Goal: Information Seeking & Learning: Learn about a topic

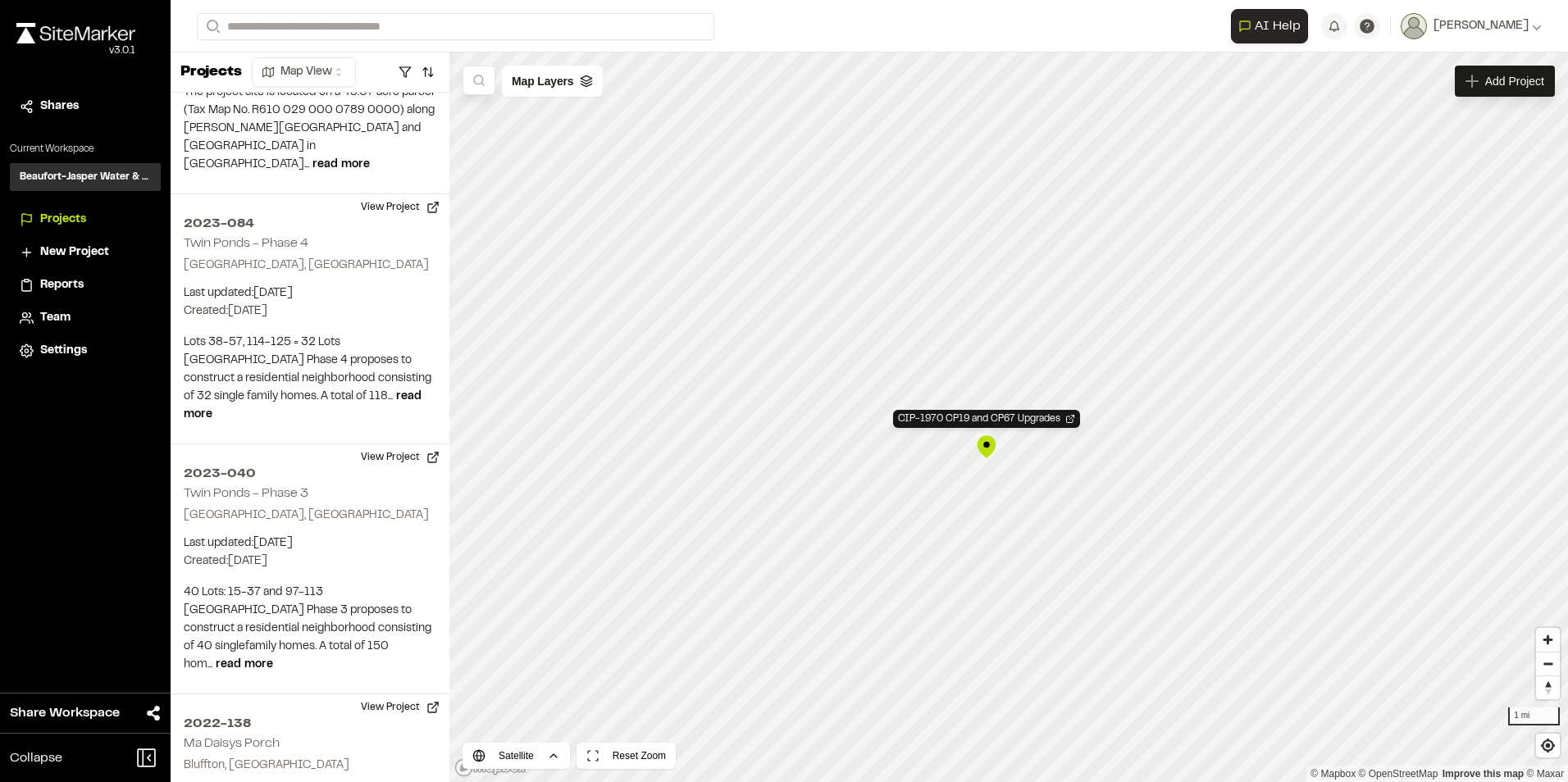
scroll to position [26581, 0]
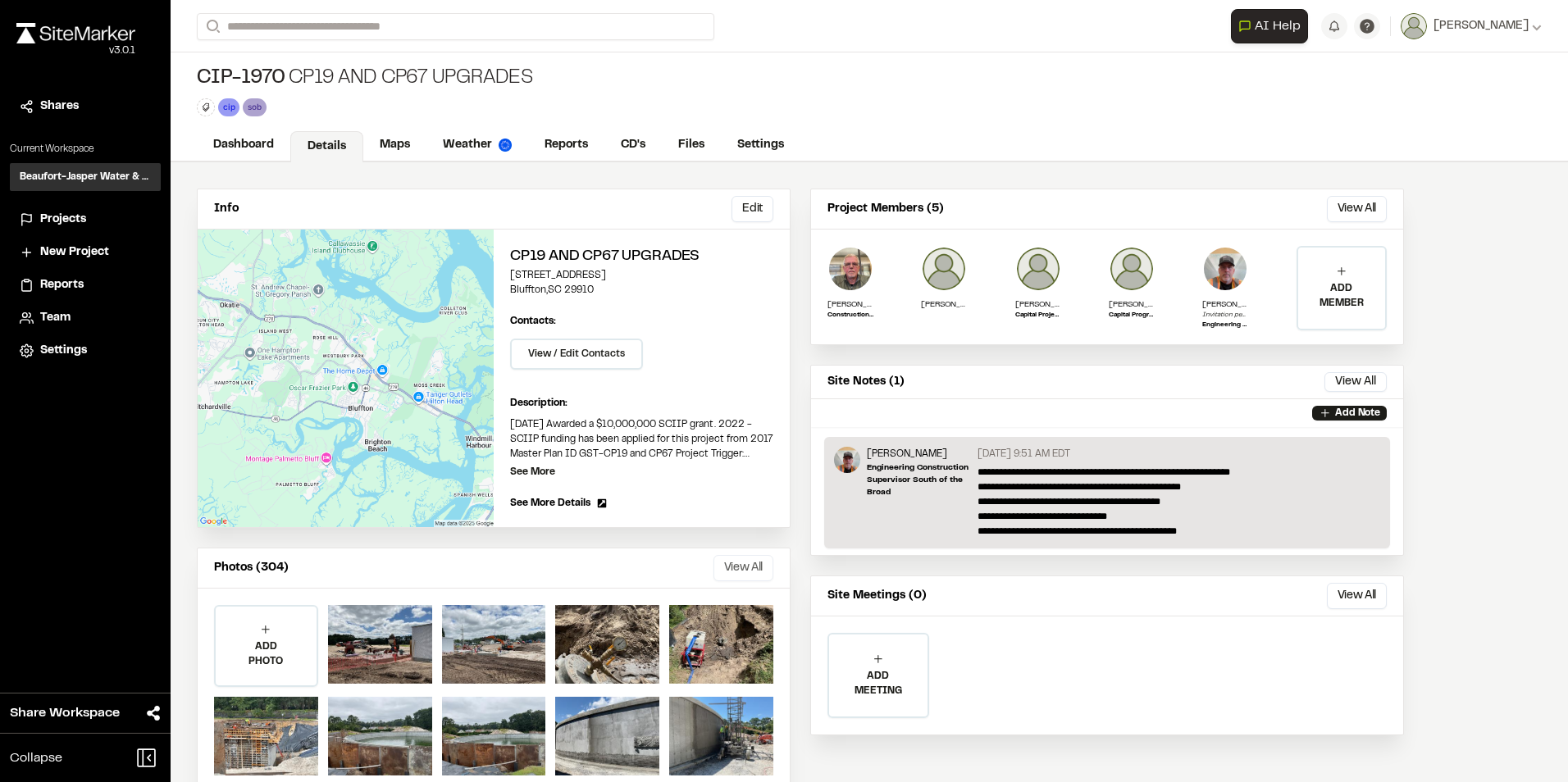
click at [722, 573] on button "View All" at bounding box center [744, 568] width 60 height 27
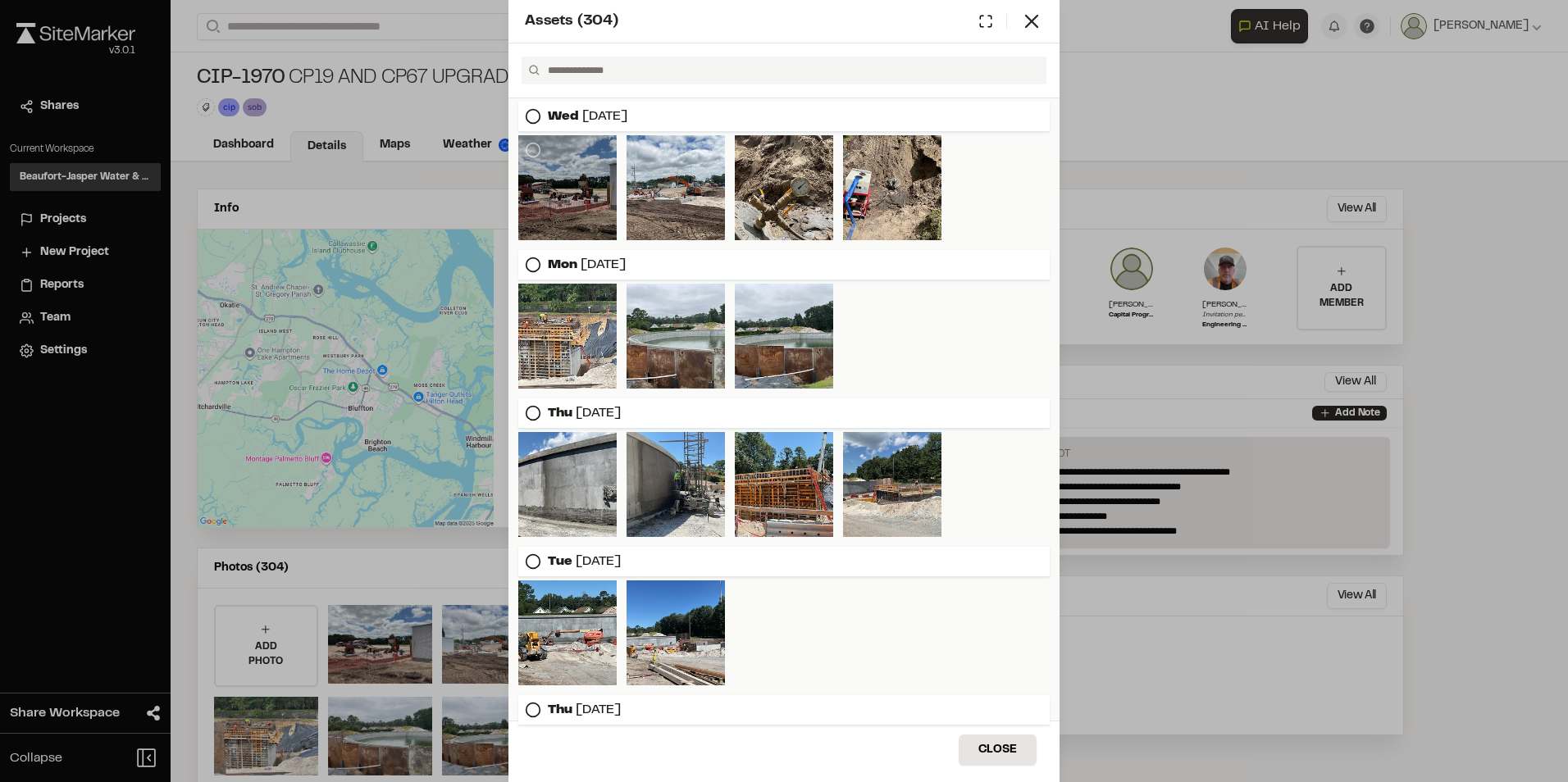
click at [594, 201] on div at bounding box center [567, 188] width 99 height 105
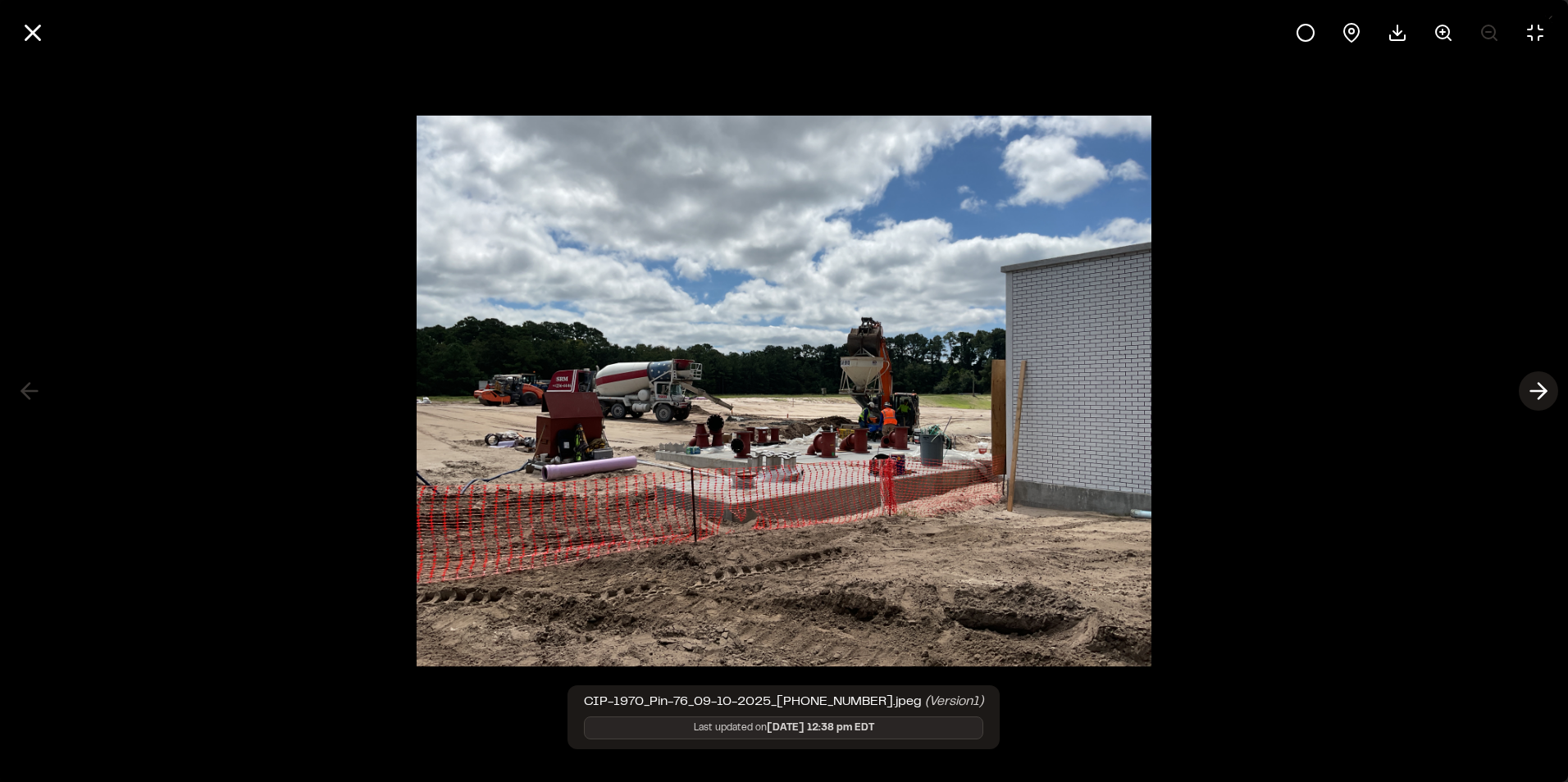
click at [1549, 401] on icon at bounding box center [1538, 391] width 27 height 28
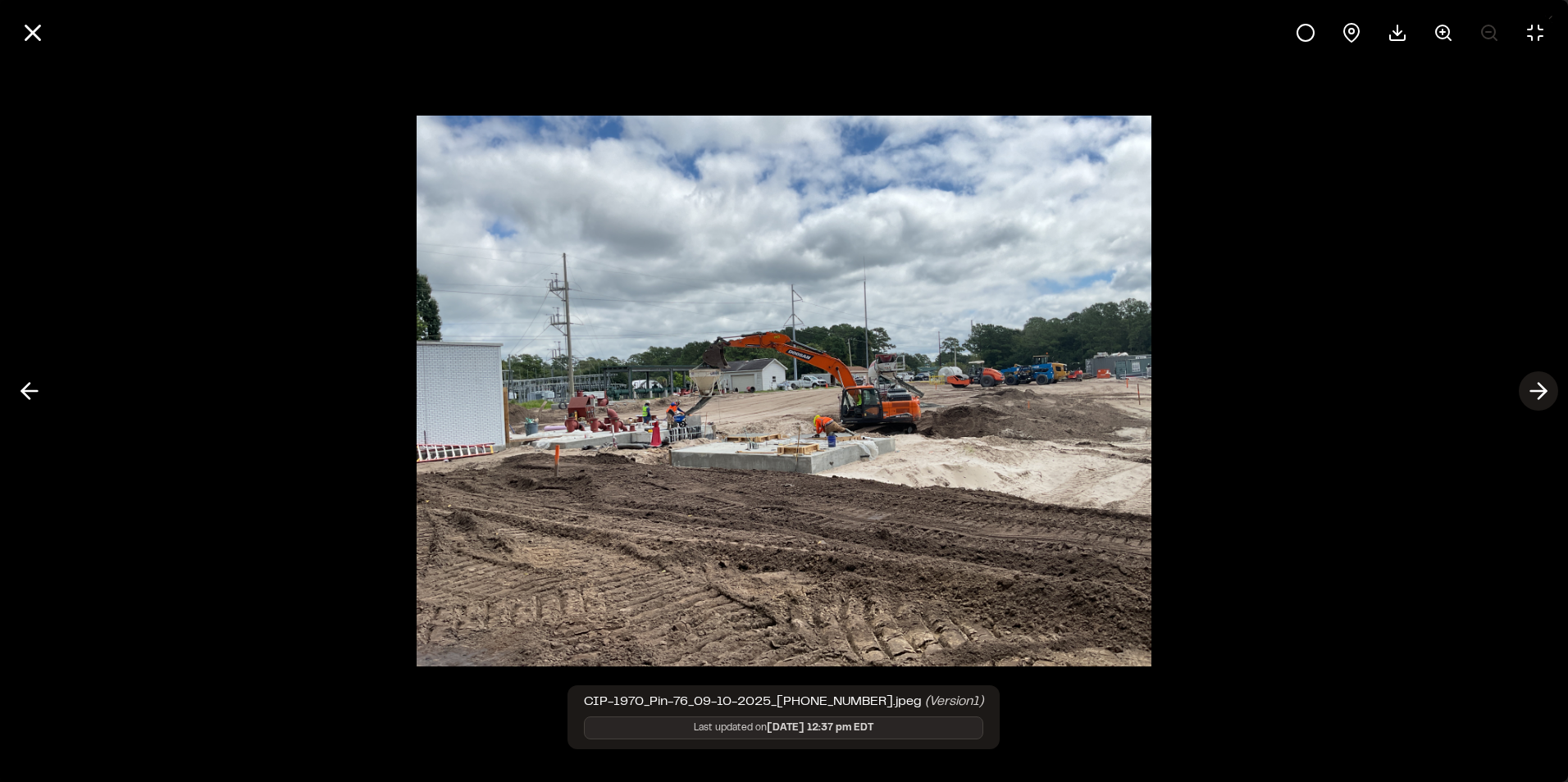
click at [1547, 396] on icon at bounding box center [1538, 391] width 27 height 28
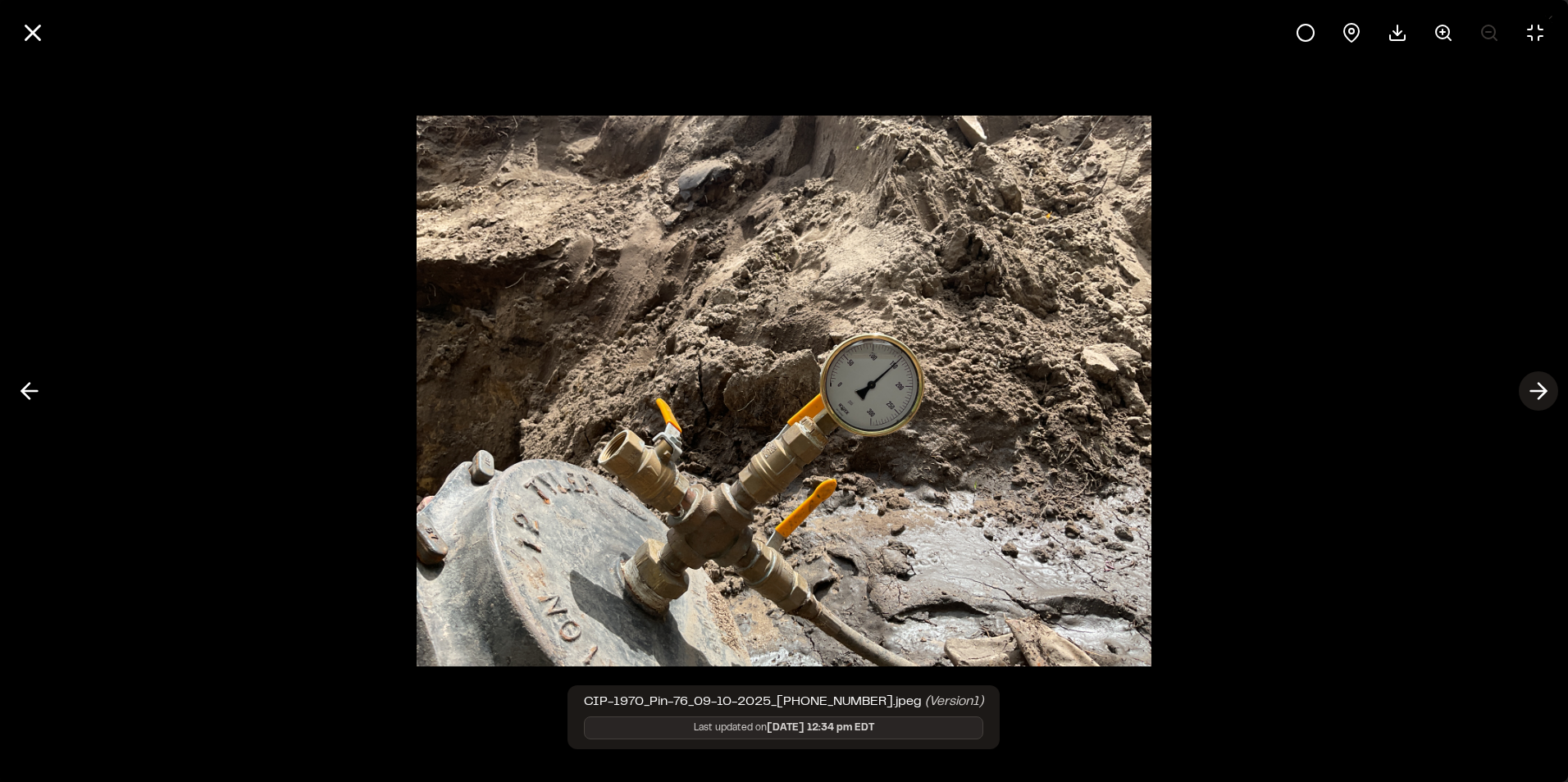
click at [1546, 396] on icon at bounding box center [1538, 391] width 27 height 28
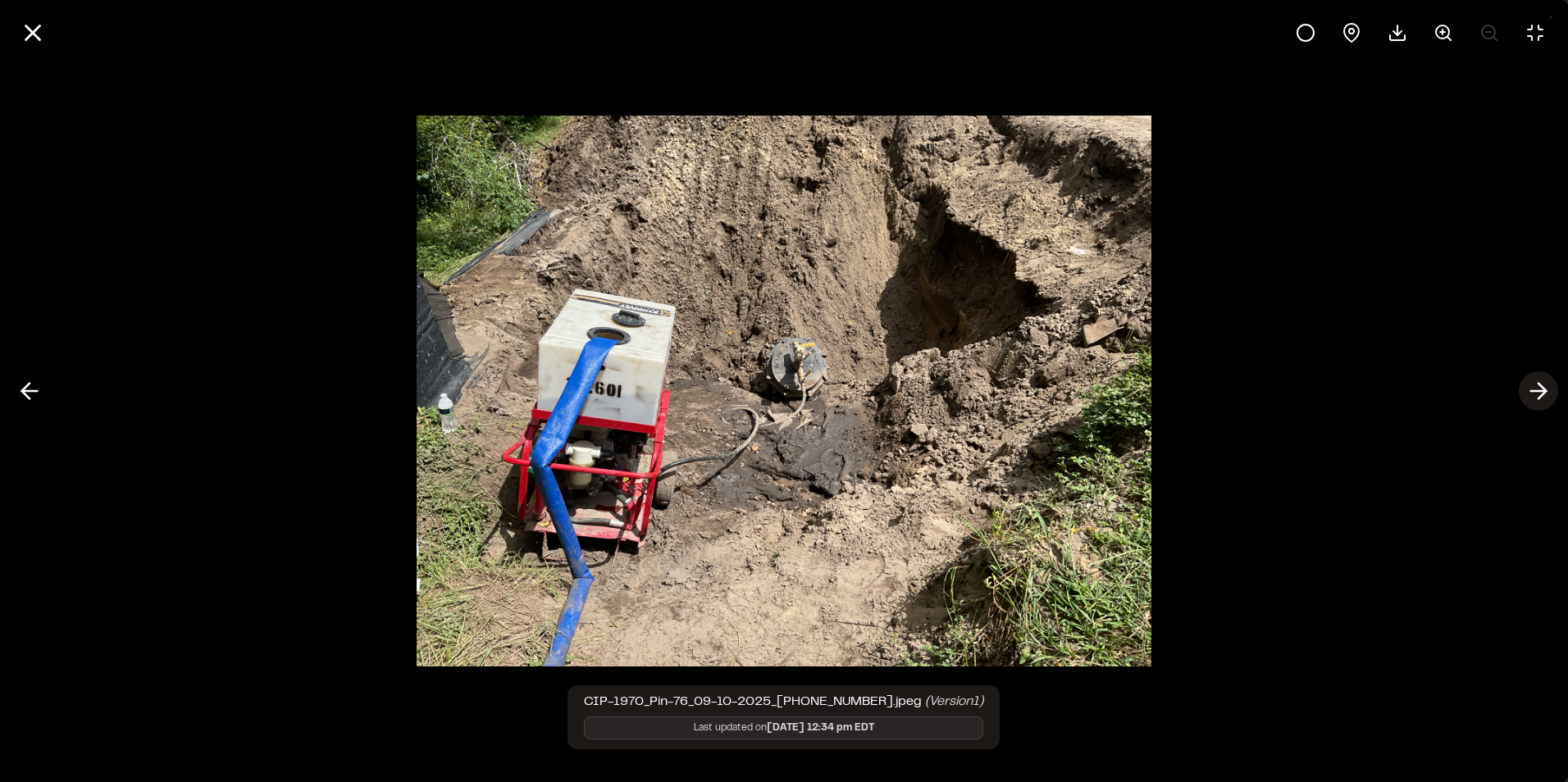
click at [1542, 381] on icon at bounding box center [1538, 391] width 27 height 28
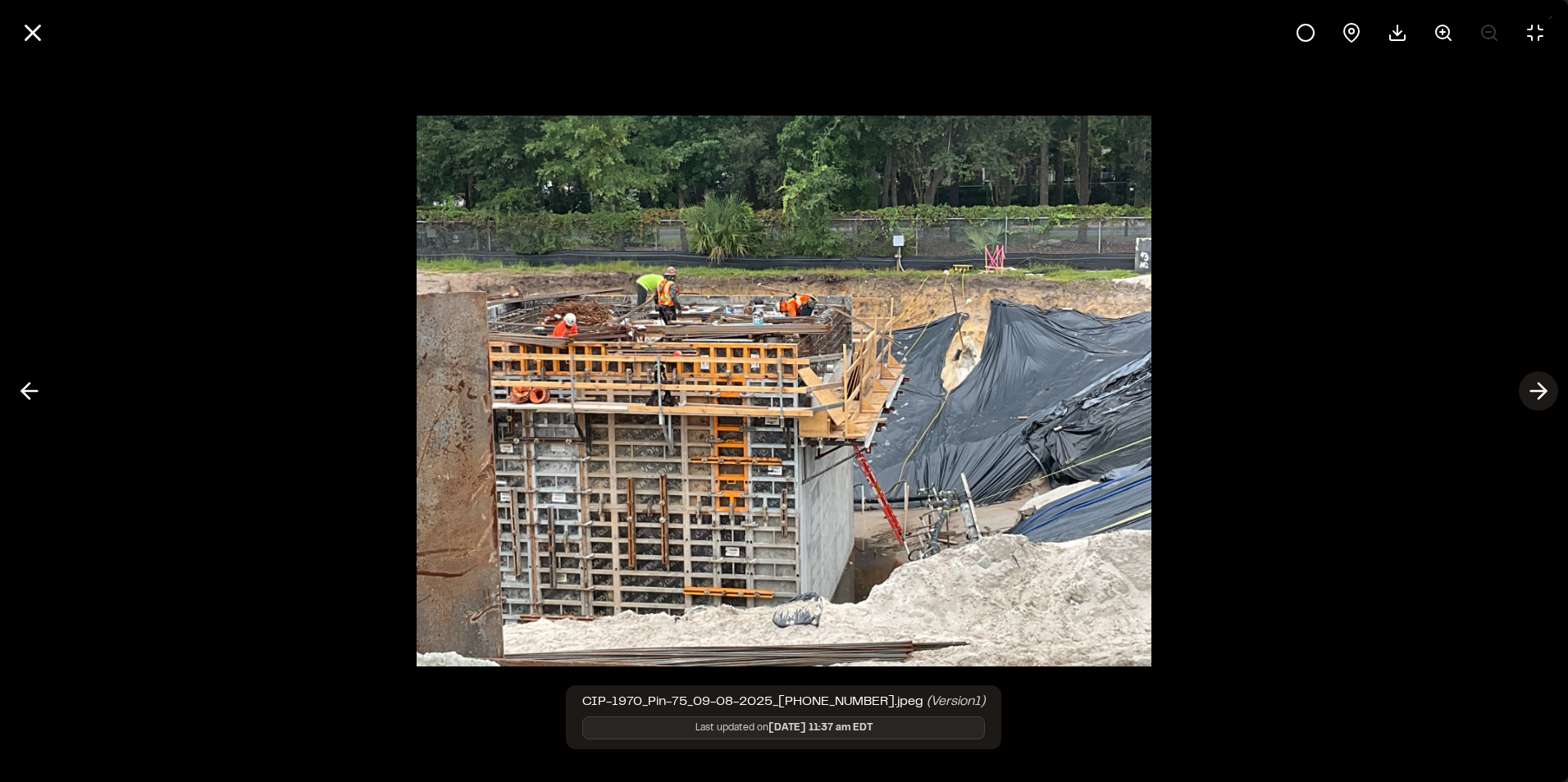
click at [1542, 381] on icon at bounding box center [1538, 391] width 27 height 28
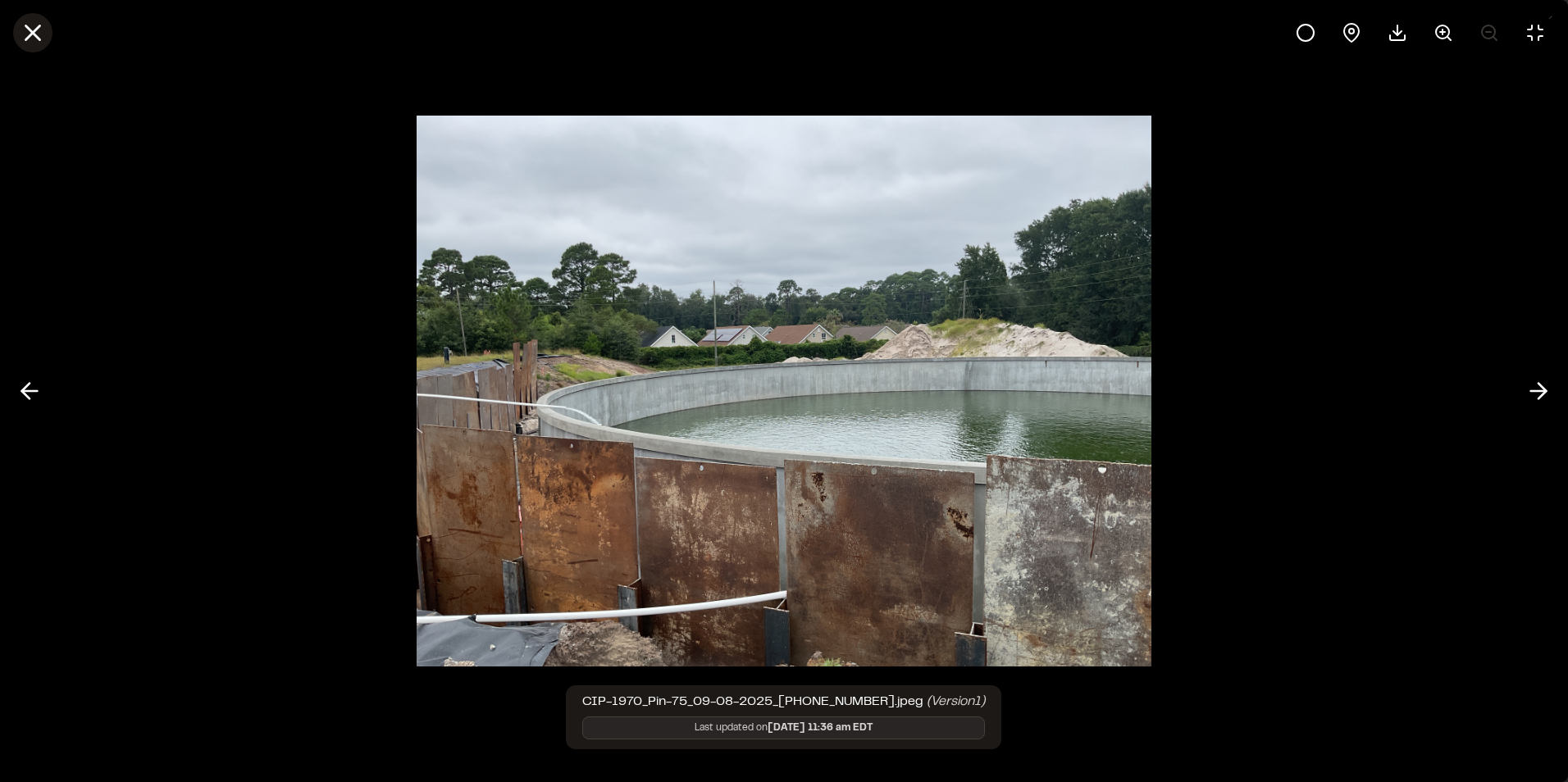
click at [33, 30] on icon at bounding box center [33, 33] width 28 height 28
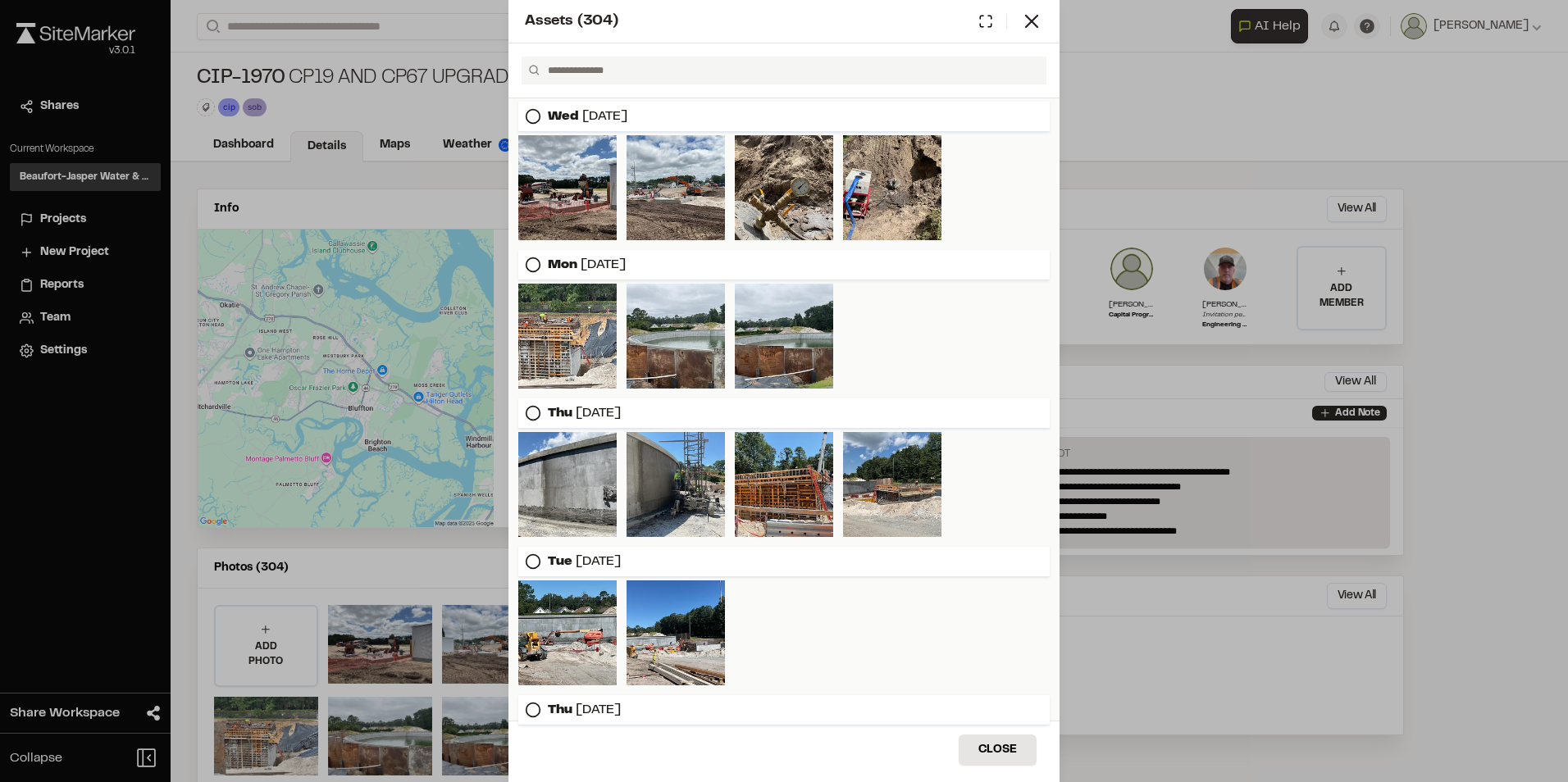
click at [1335, 501] on div "Assets ( 304 ) Wed Sep 10, 2025 Mon Sep 08, 2025 Thu Sep 04, 2025 Tue Sep 02, 2…" at bounding box center [784, 391] width 1568 height 782
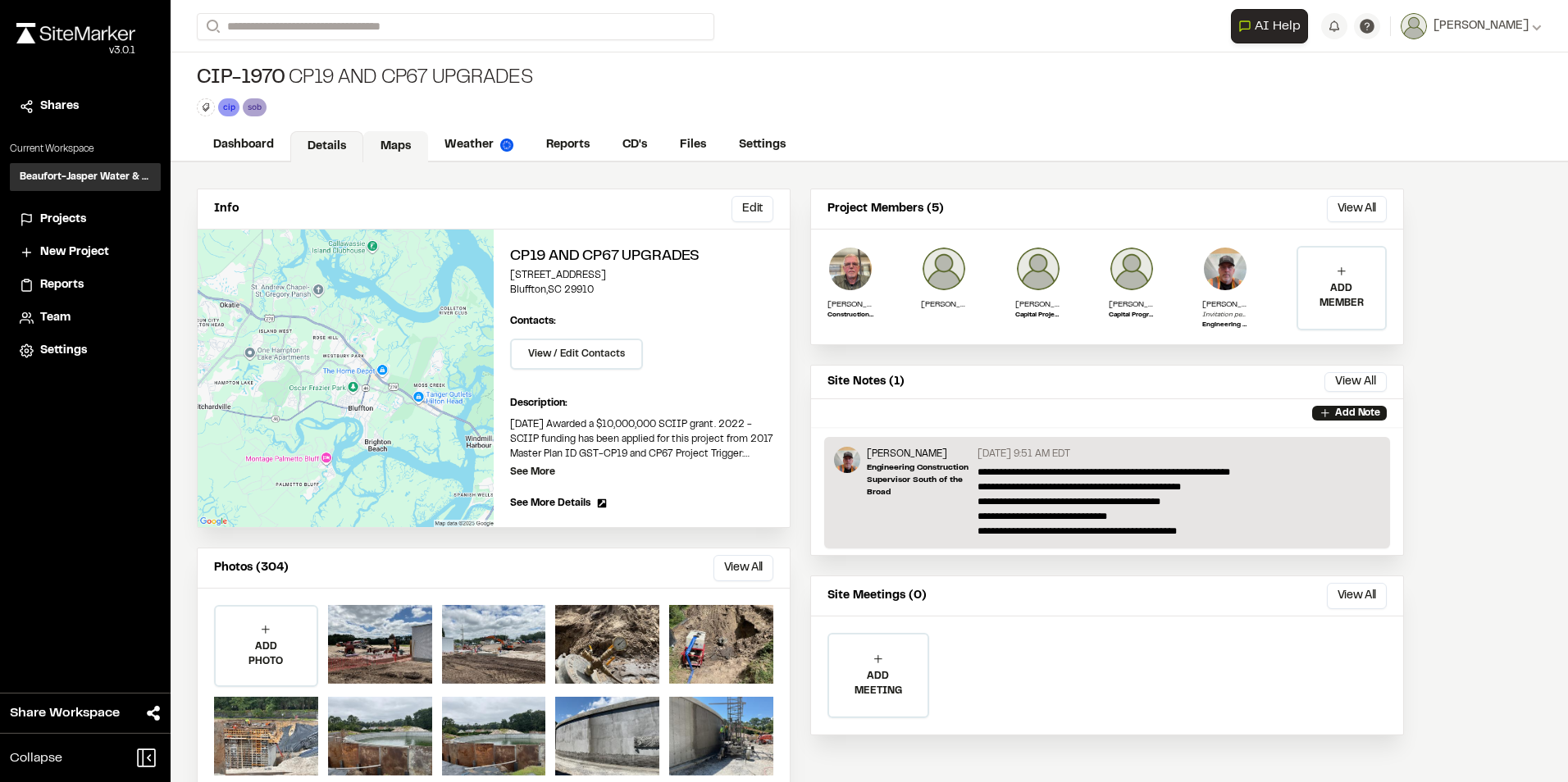
click at [389, 147] on link "Maps" at bounding box center [395, 147] width 65 height 31
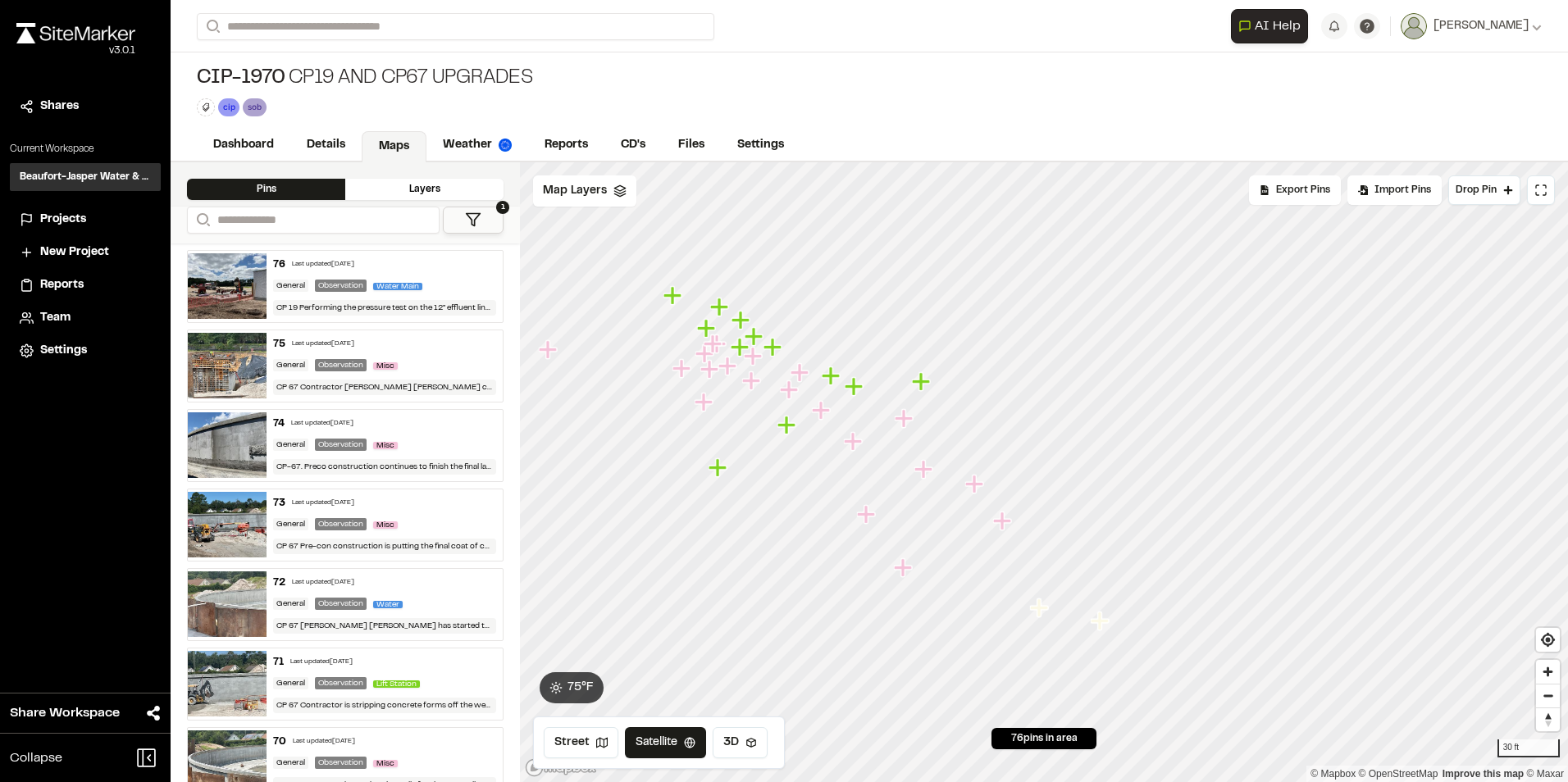
click at [775, 353] on icon "Map marker" at bounding box center [772, 346] width 18 height 18
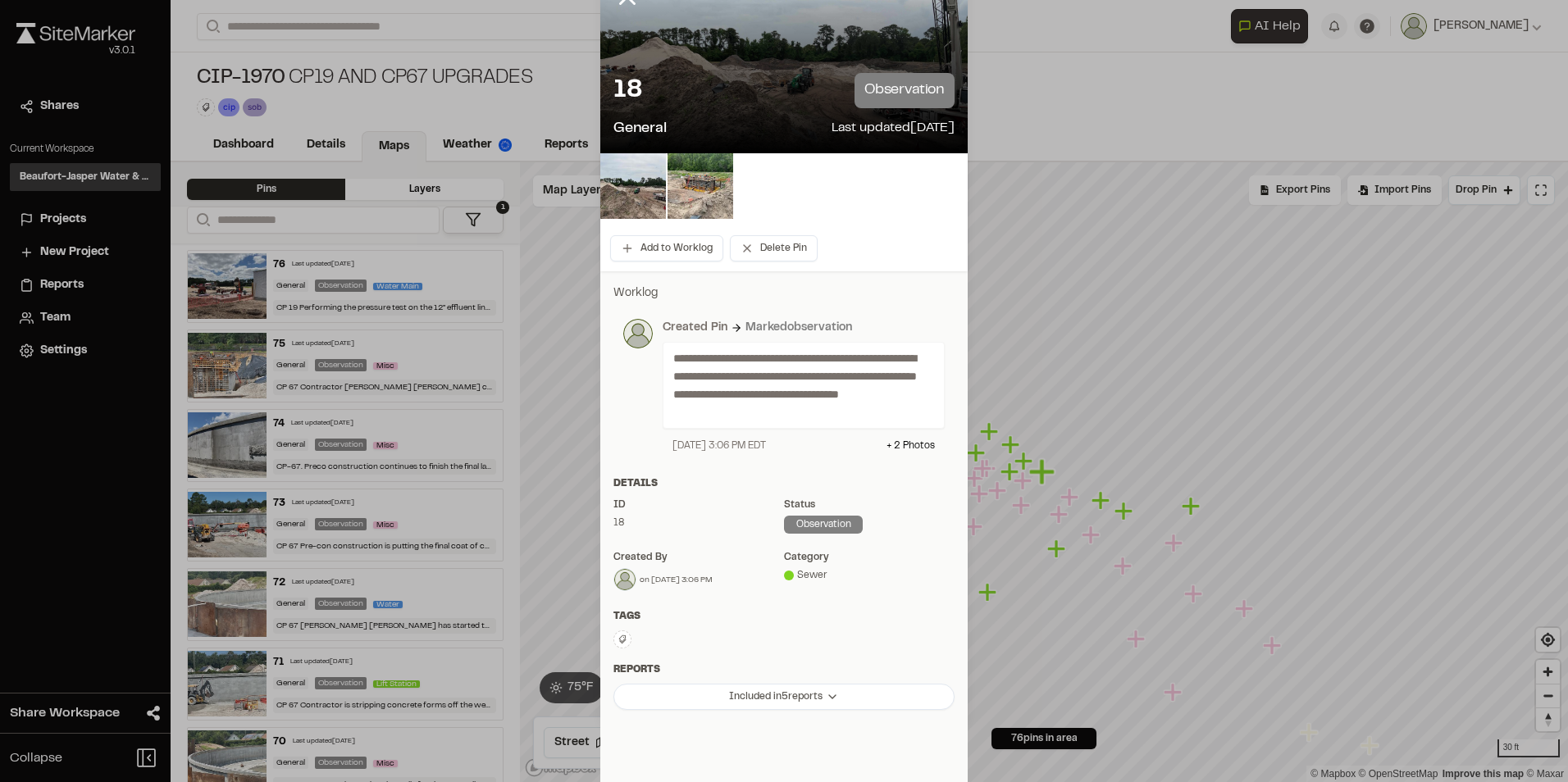
scroll to position [148, 0]
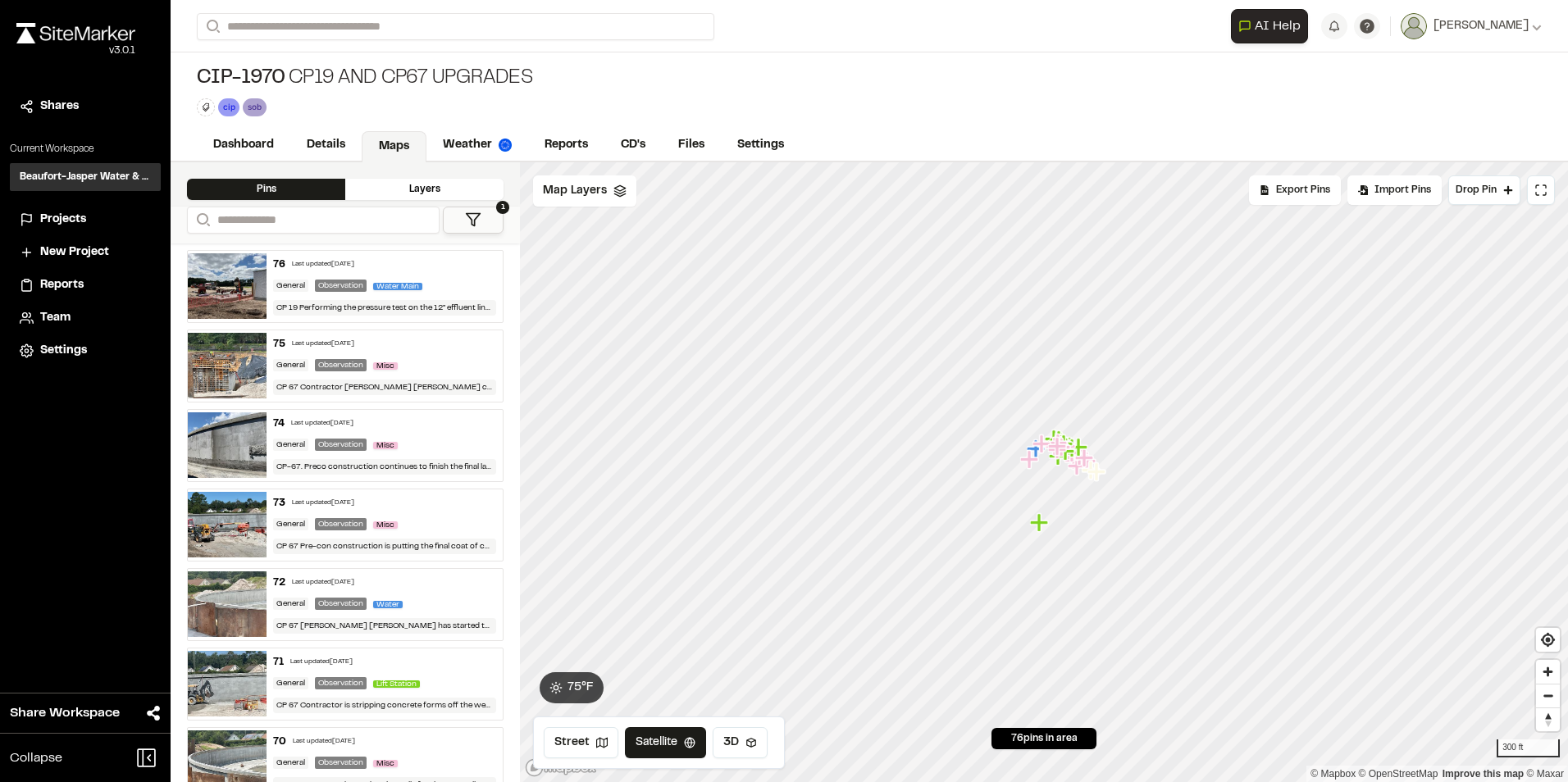
click at [1085, 442] on icon "Map marker" at bounding box center [1079, 447] width 21 height 21
click at [456, 286] on div "General Observation Water Main" at bounding box center [384, 286] width 223 height 15
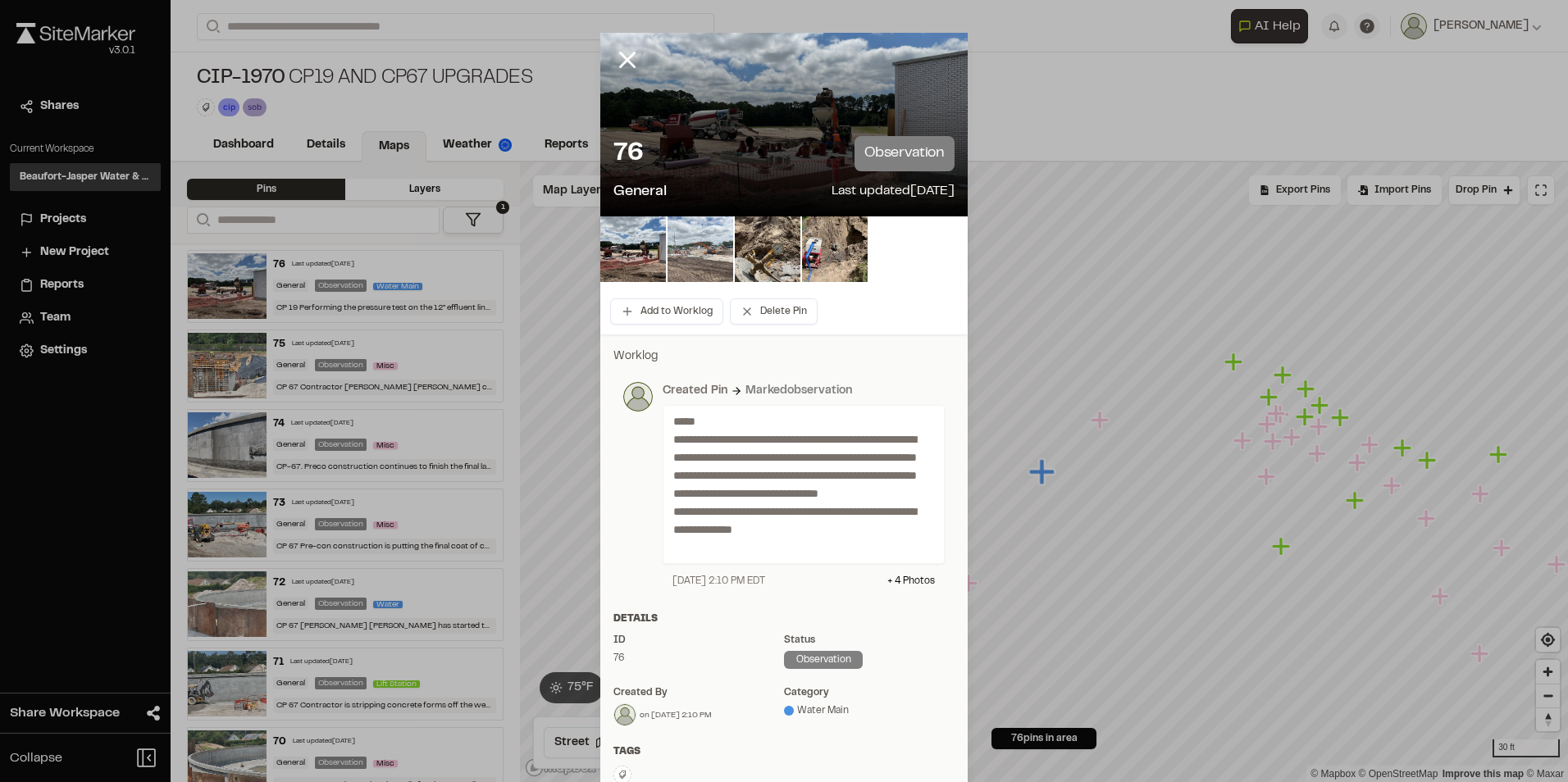
click at [667, 239] on img at bounding box center [700, 249] width 65 height 65
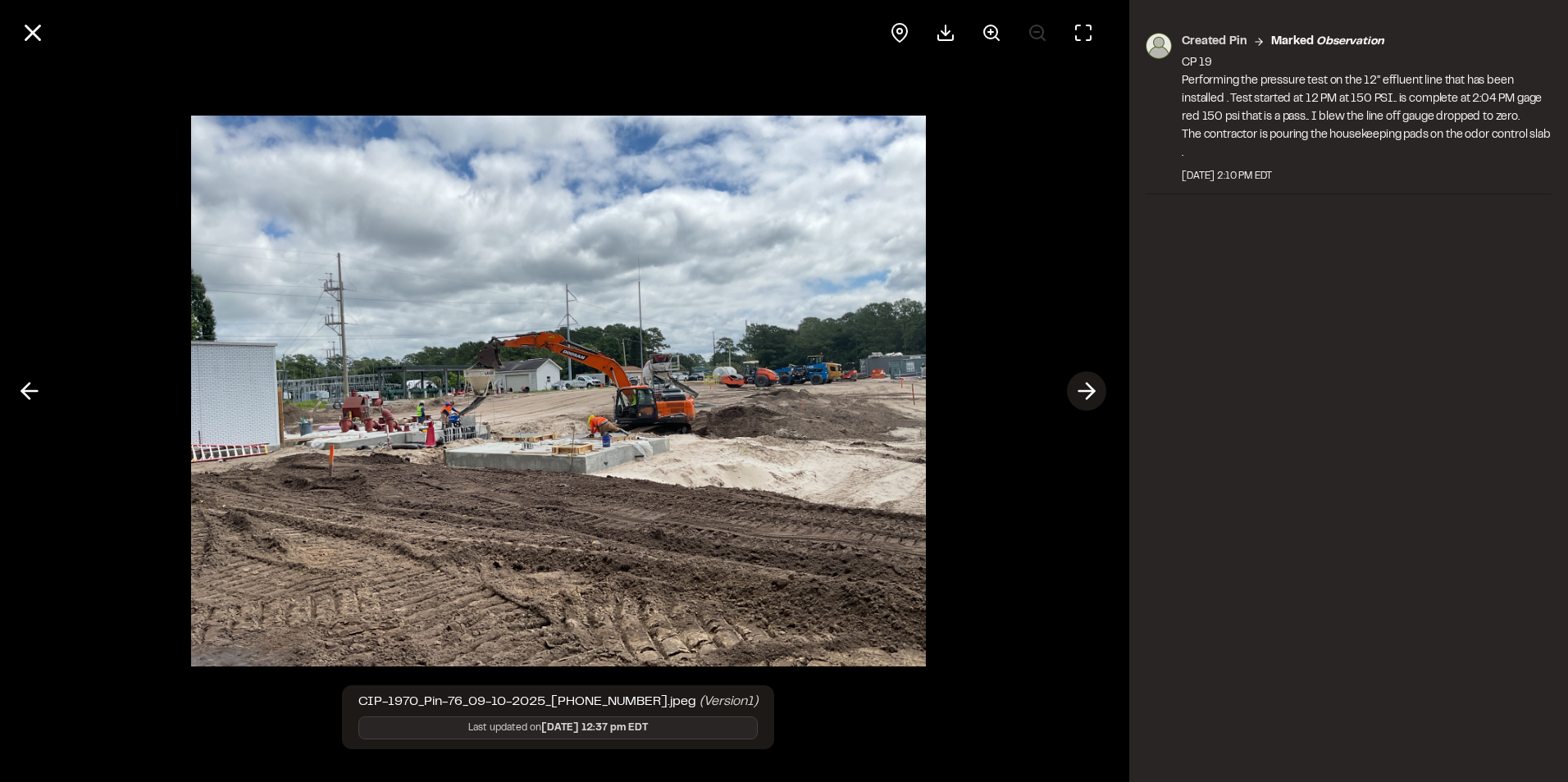
click at [1086, 393] on icon at bounding box center [1086, 391] width 27 height 28
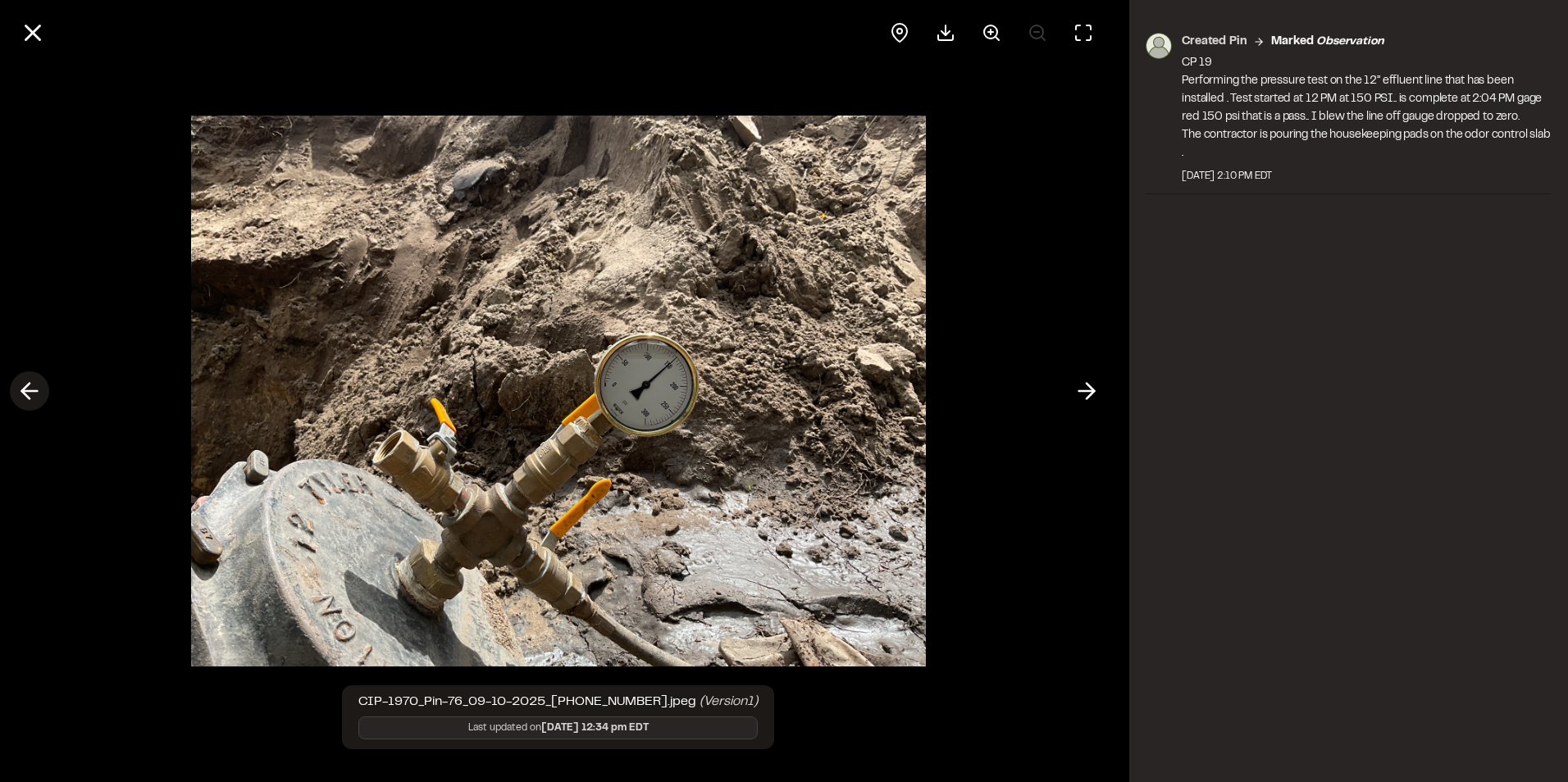
click at [46, 388] on button at bounding box center [29, 391] width 39 height 39
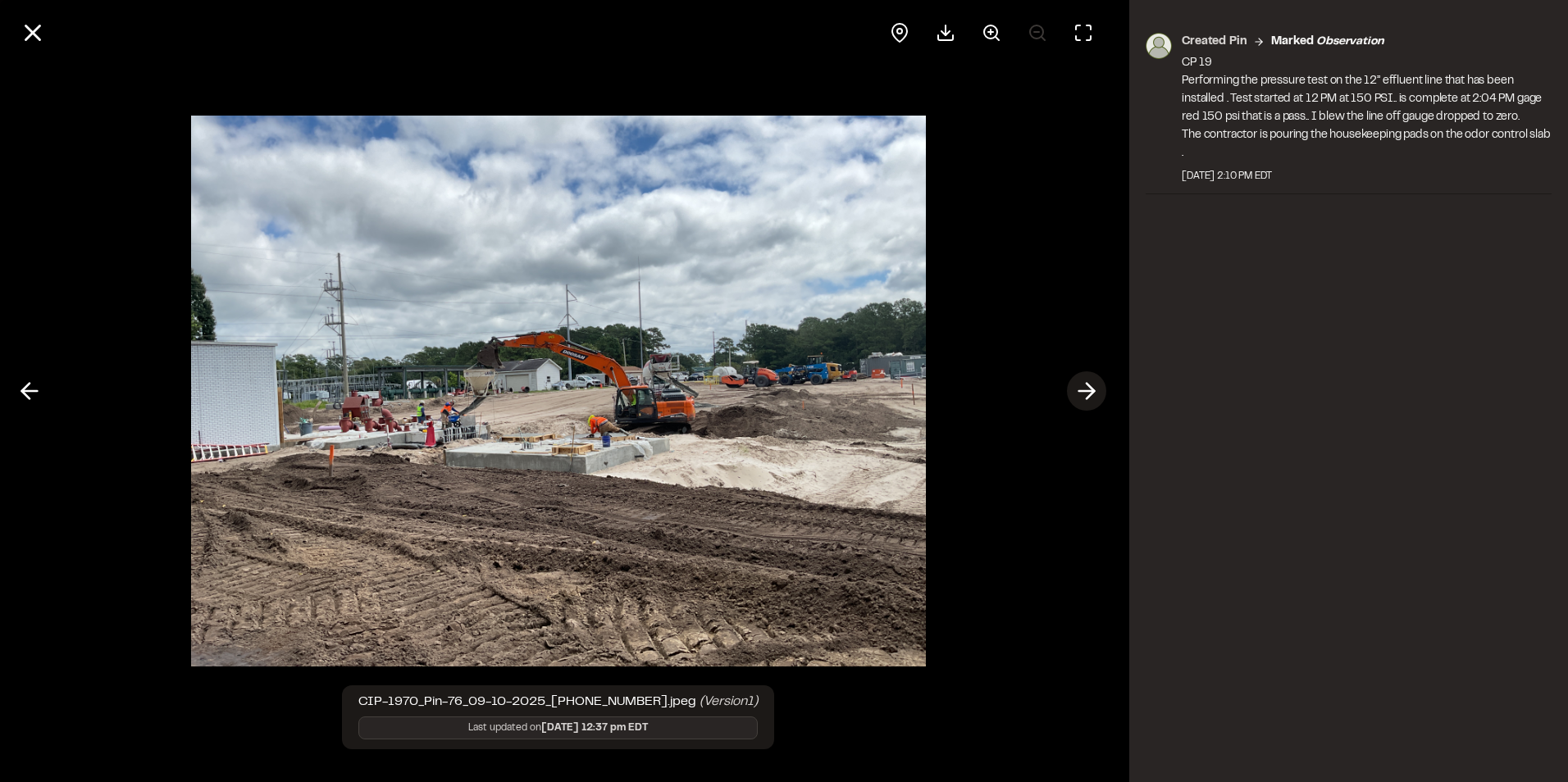
click at [1067, 388] on button at bounding box center [1087, 391] width 39 height 39
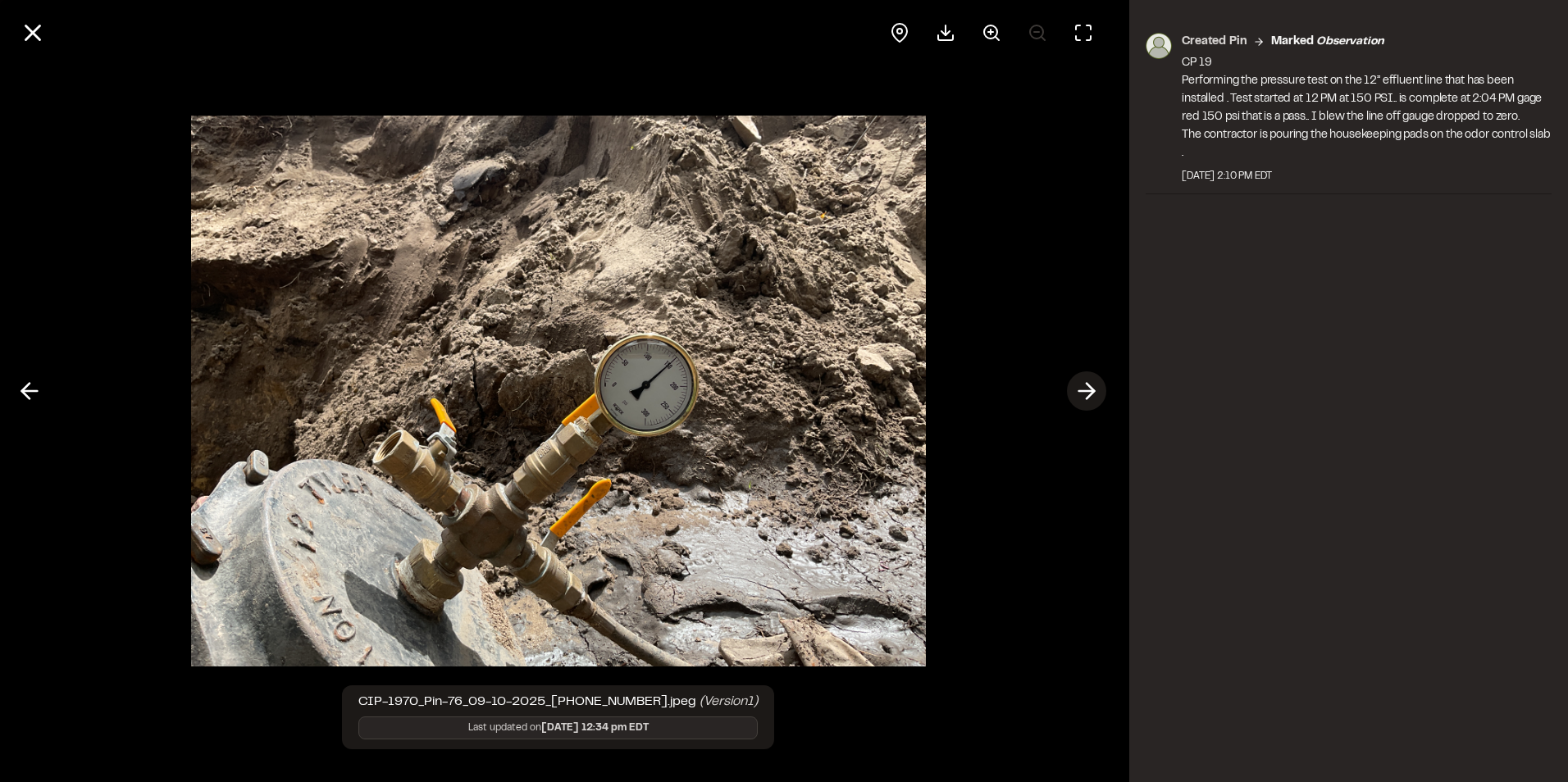
click at [1067, 388] on button at bounding box center [1087, 391] width 39 height 39
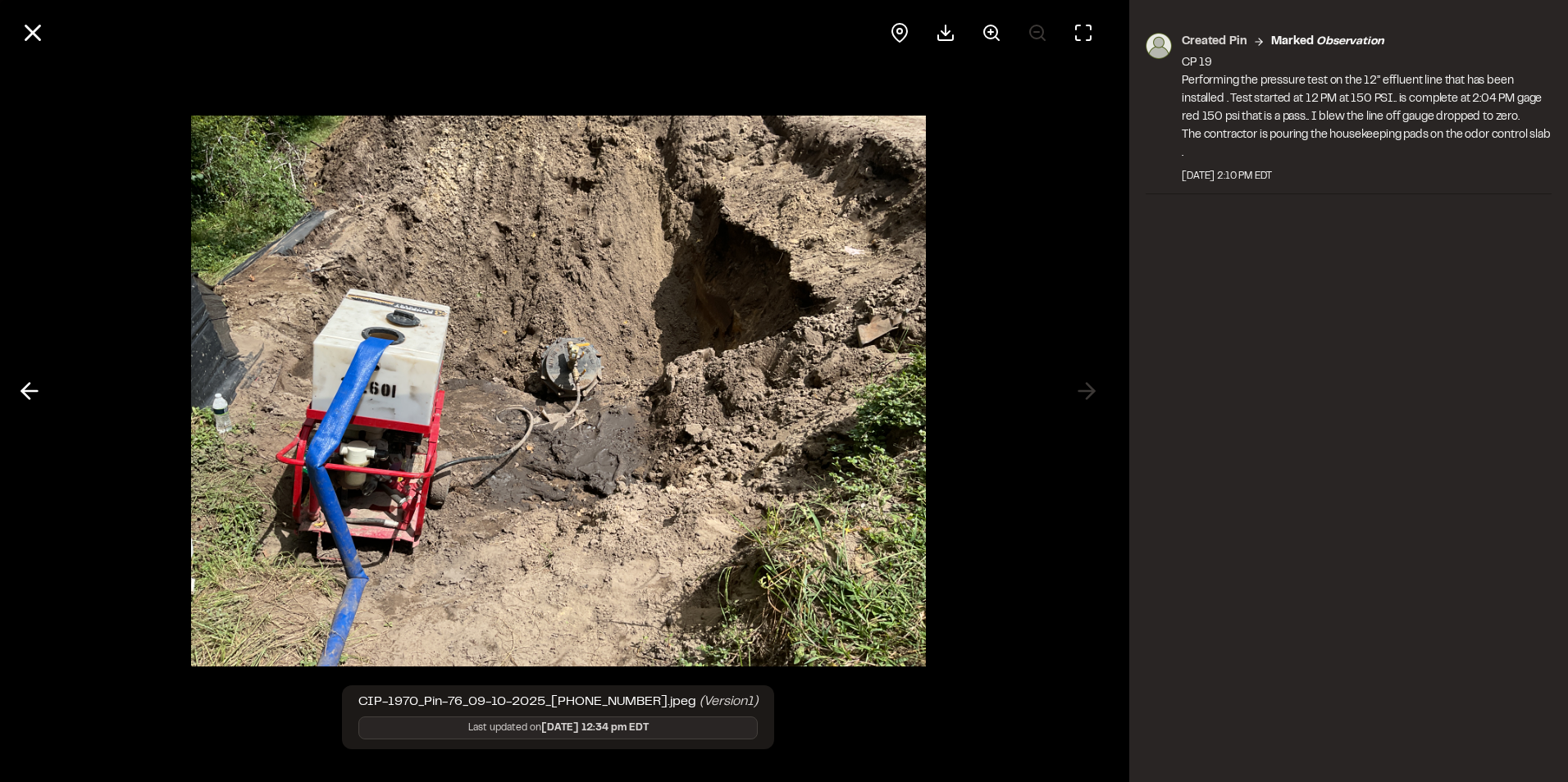
click at [1074, 388] on div at bounding box center [558, 391] width 1116 height 782
click at [1080, 396] on div at bounding box center [558, 391] width 1116 height 782
click at [1086, 390] on div at bounding box center [558, 391] width 1116 height 782
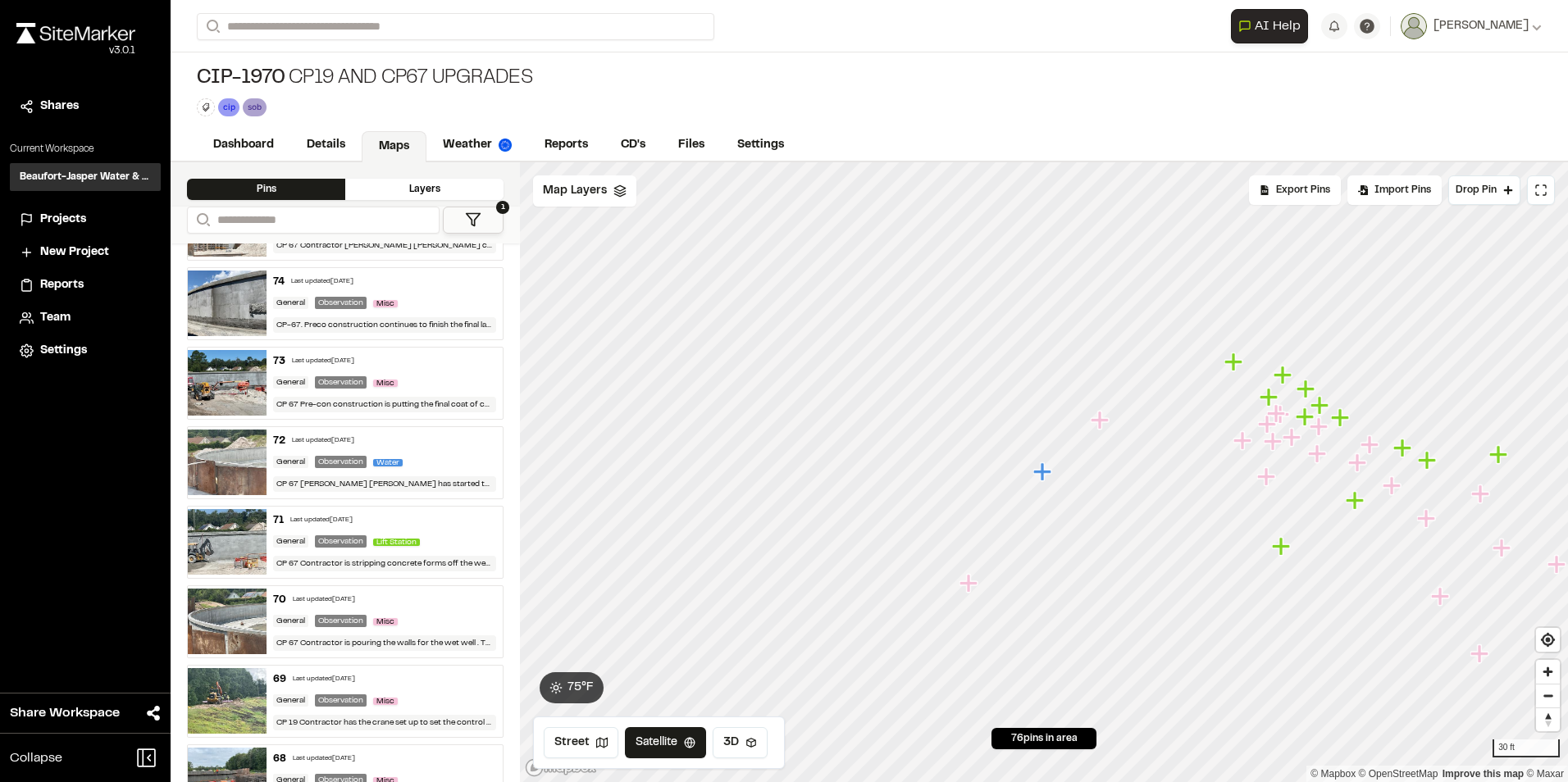
scroll to position [0, 0]
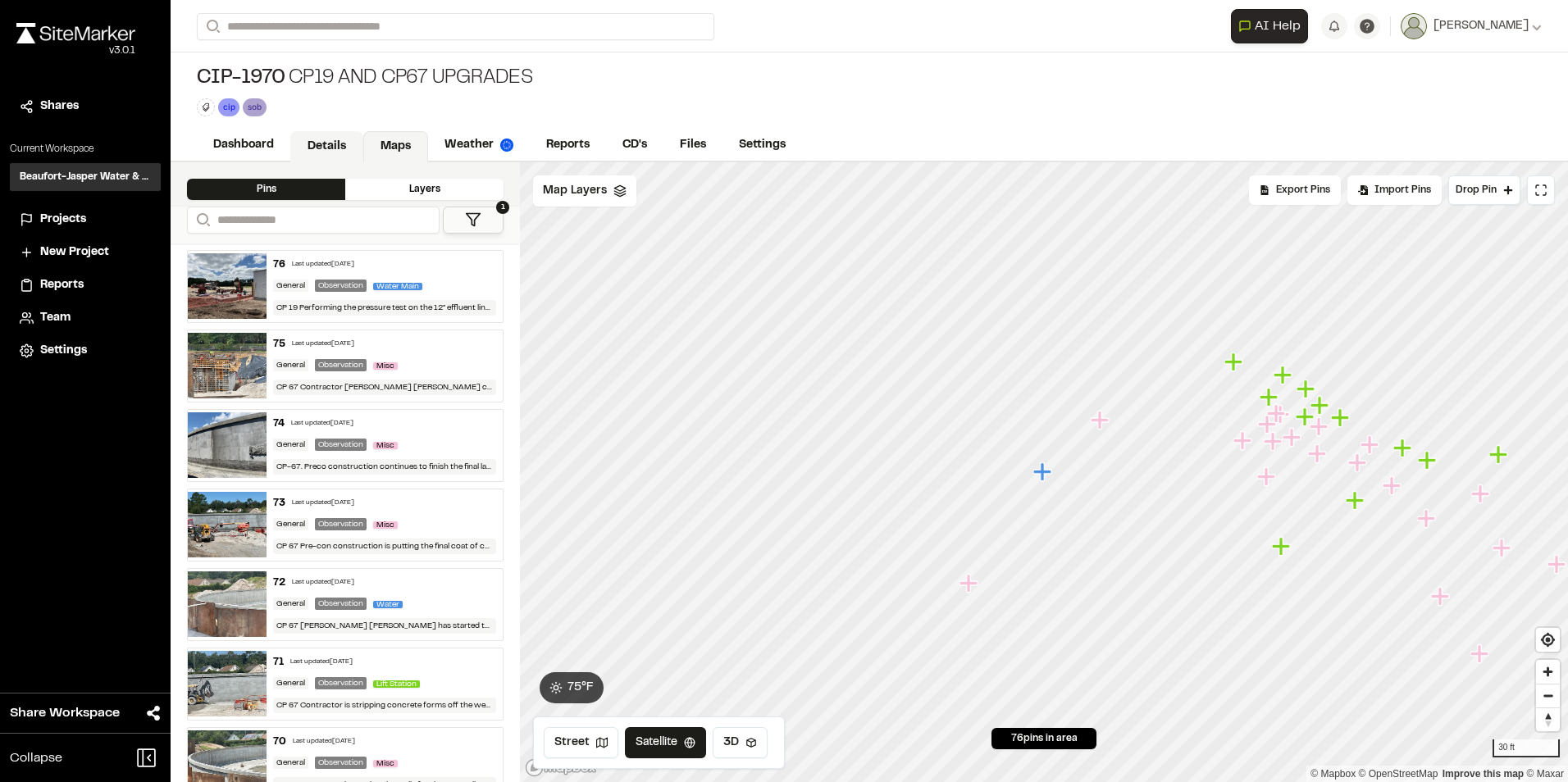
click at [332, 146] on link "Details" at bounding box center [326, 147] width 73 height 31
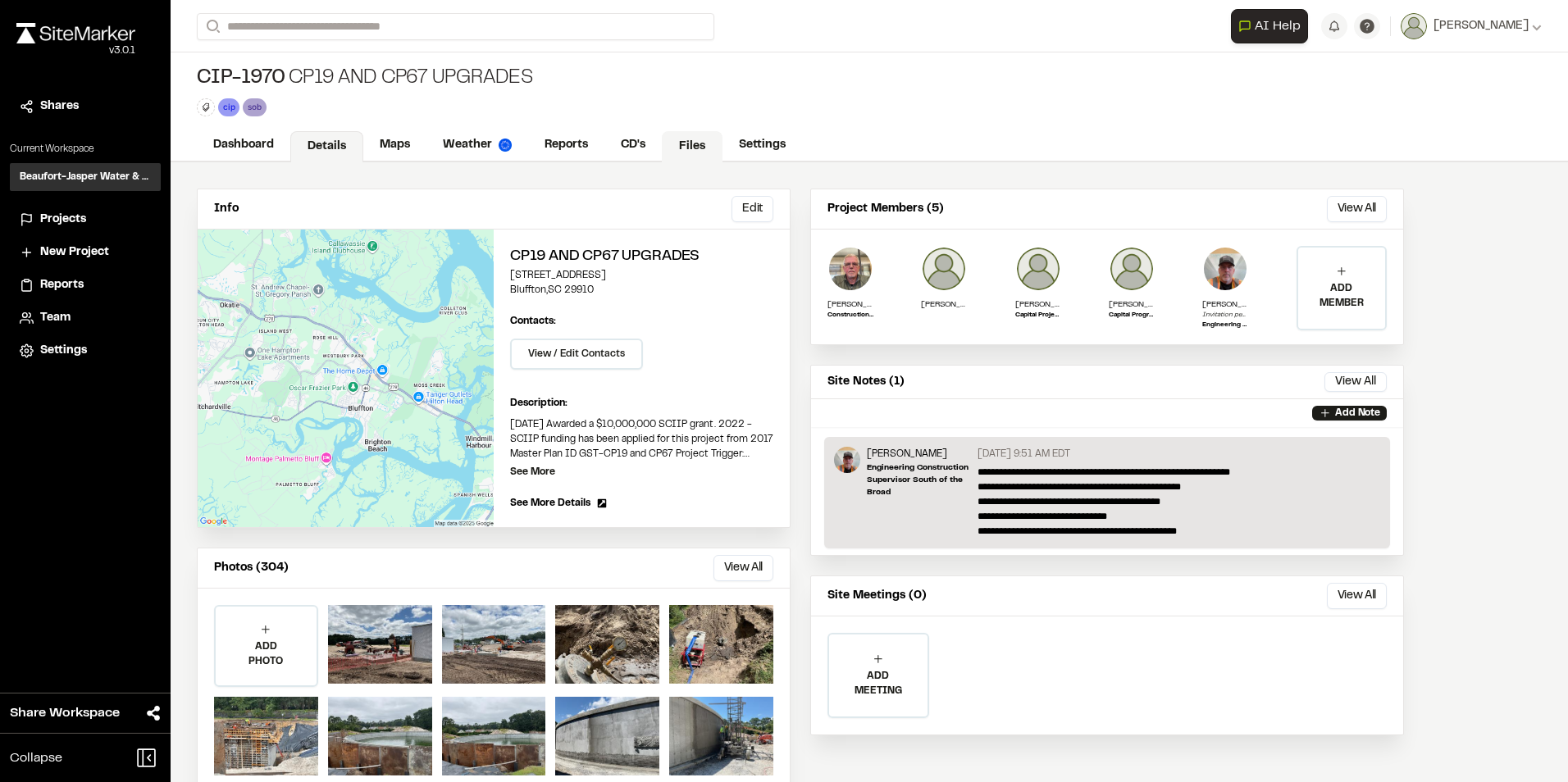
click at [662, 149] on link "Files" at bounding box center [691, 147] width 61 height 31
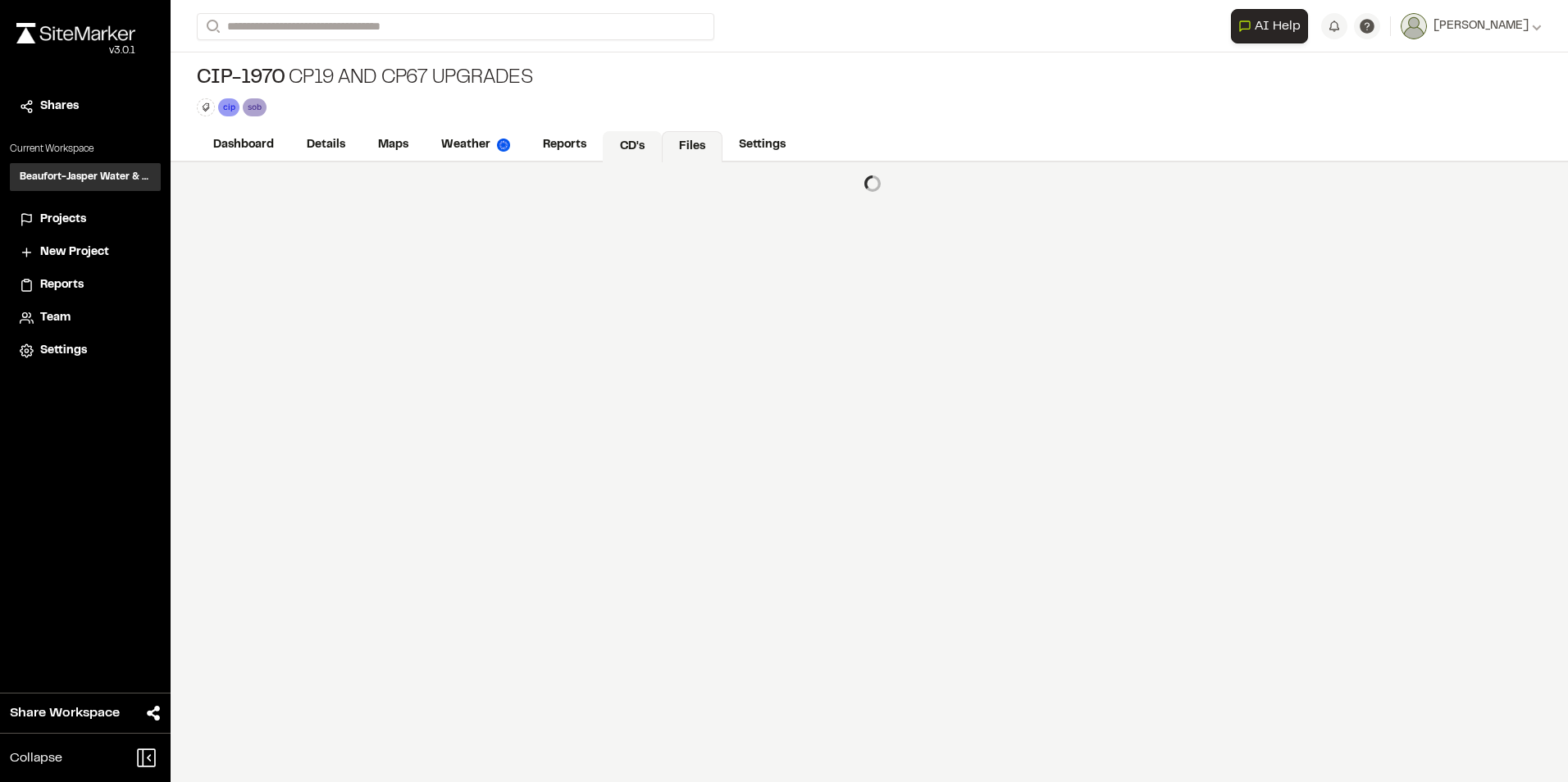
click at [646, 147] on link "CD's" at bounding box center [632, 147] width 59 height 31
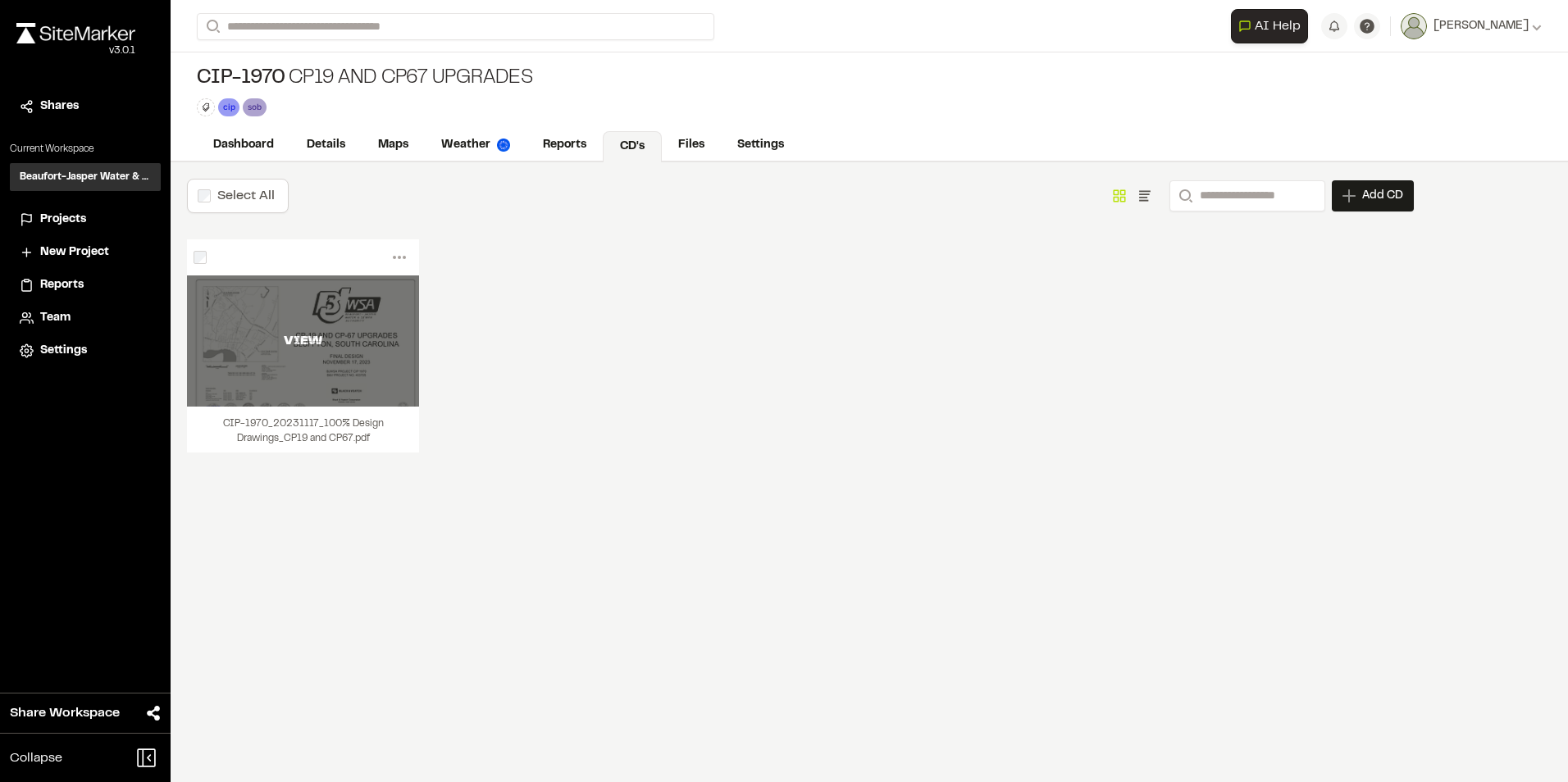
click at [365, 295] on div "VIEW" at bounding box center [303, 340] width 232 height 131
